Goal: Information Seeking & Learning: Learn about a topic

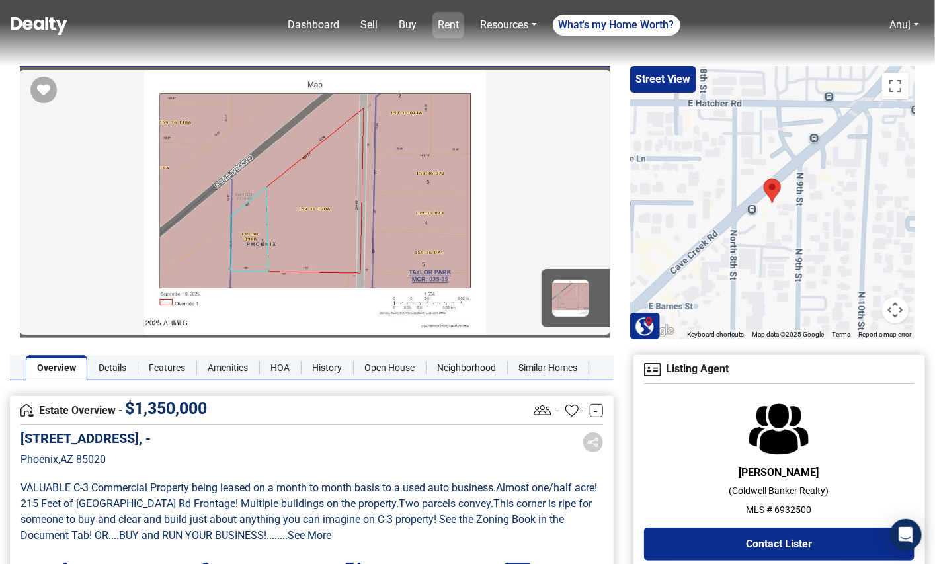
click at [456, 17] on link "Rent" at bounding box center [449, 25] width 32 height 26
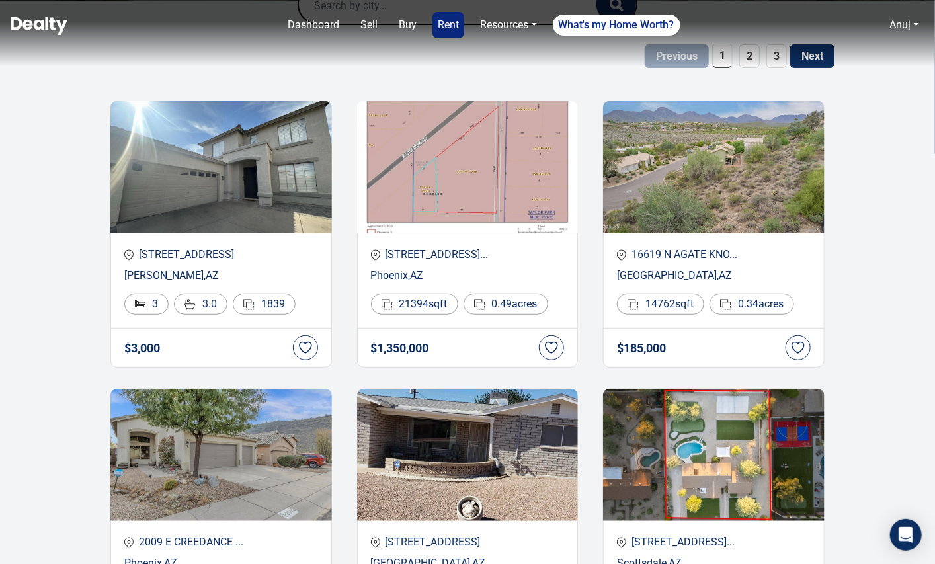
scroll to position [185, 0]
